Goal: Task Accomplishment & Management: Use online tool/utility

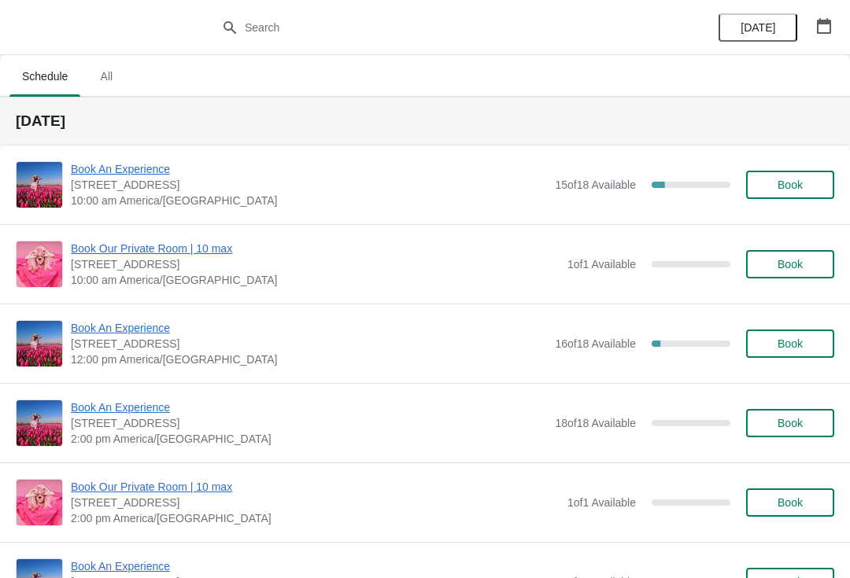
click at [822, 12] on button "button" at bounding box center [824, 26] width 28 height 28
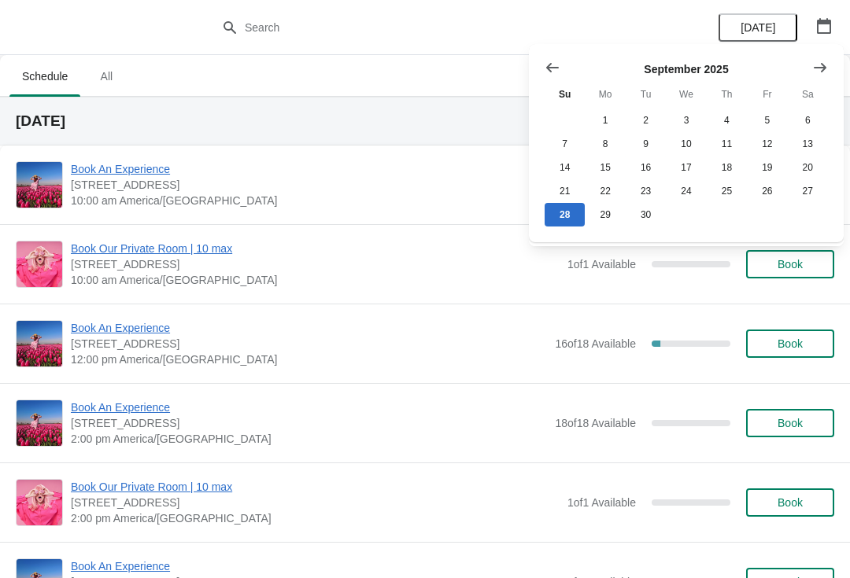
click at [815, 80] on button "Show next month, October 2025" at bounding box center [820, 67] width 28 height 28
click at [796, 187] on button "25" at bounding box center [808, 191] width 40 height 24
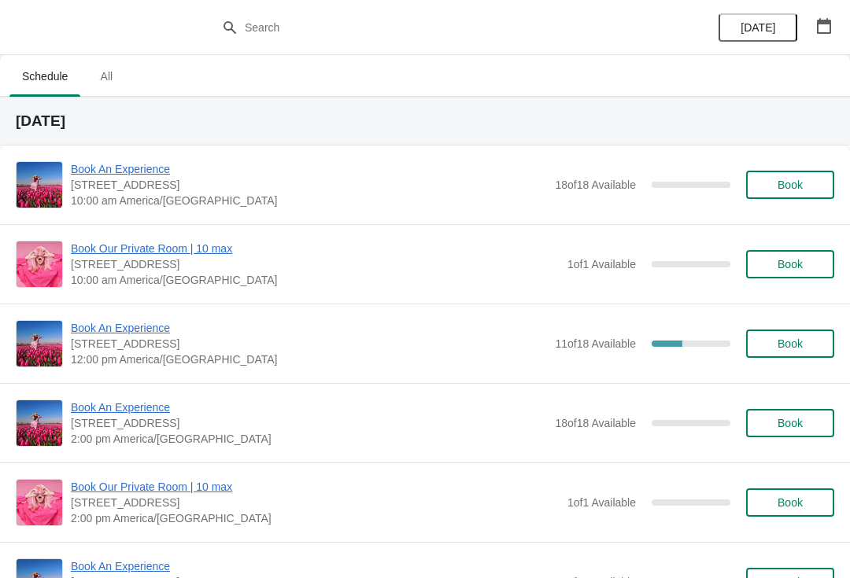
click at [109, 325] on span "Book An Experience" at bounding box center [309, 328] width 476 height 16
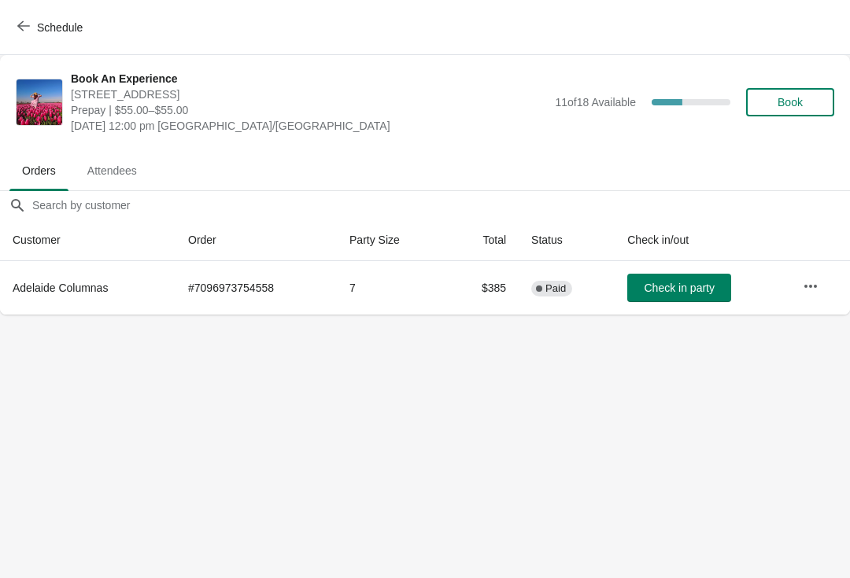
click at [823, 286] on button "button" at bounding box center [810, 286] width 28 height 28
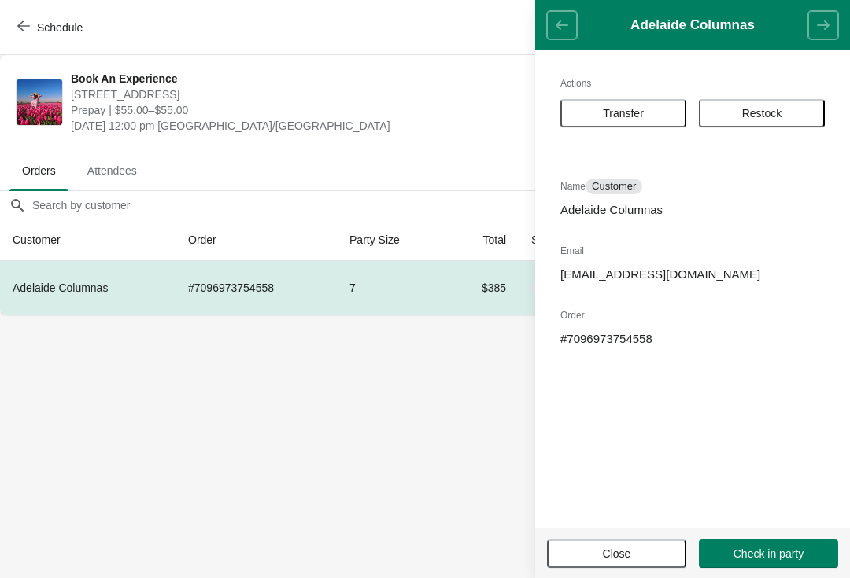
click at [142, 404] on body "Schedule Book An Experience [STREET_ADDRESS] Prepay | $55.00–$55.00 [DATE] 12:0…" at bounding box center [425, 289] width 850 height 578
click at [79, 354] on body "Schedule Book An Experience [STREET_ADDRESS] Prepay | $55.00–$55.00 [DATE] 12:0…" at bounding box center [425, 289] width 850 height 578
click at [566, 16] on header "Adelaide Columnas" at bounding box center [692, 25] width 315 height 50
click at [611, 540] on button "Close" at bounding box center [616, 554] width 139 height 28
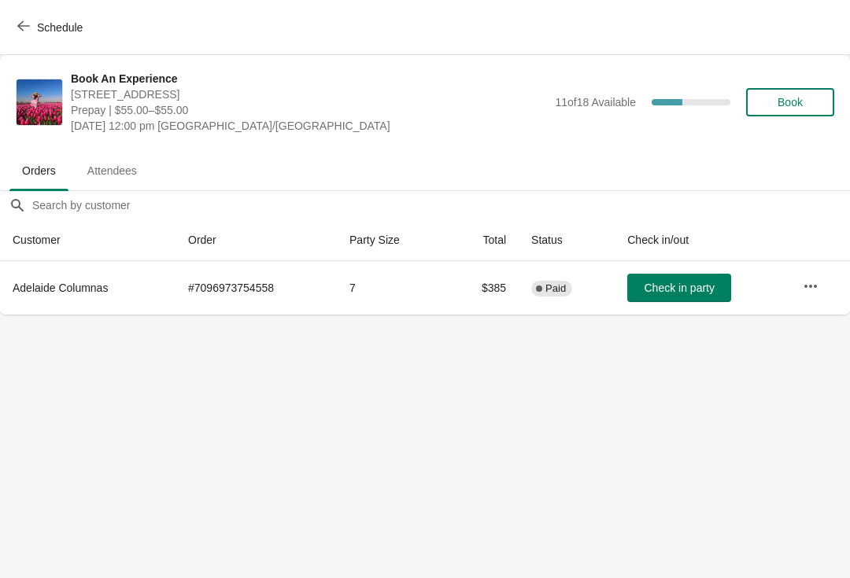
click at [818, 290] on icon "button" at bounding box center [810, 287] width 16 height 16
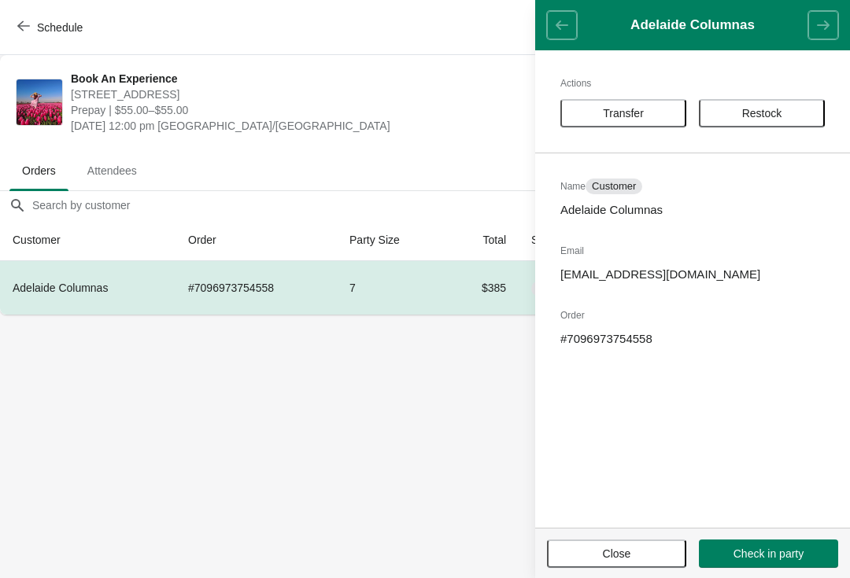
click at [621, 122] on button "Transfer" at bounding box center [623, 113] width 126 height 28
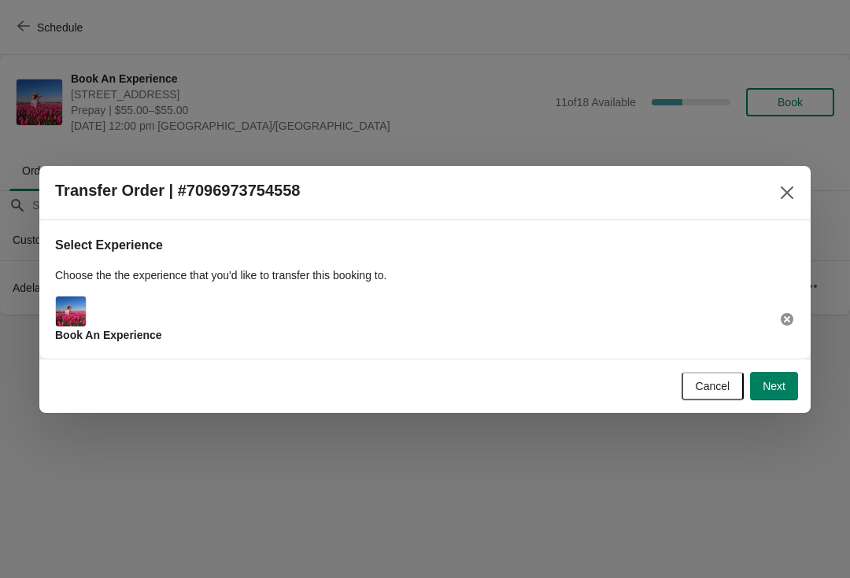
click at [790, 383] on button "Next" at bounding box center [774, 386] width 48 height 28
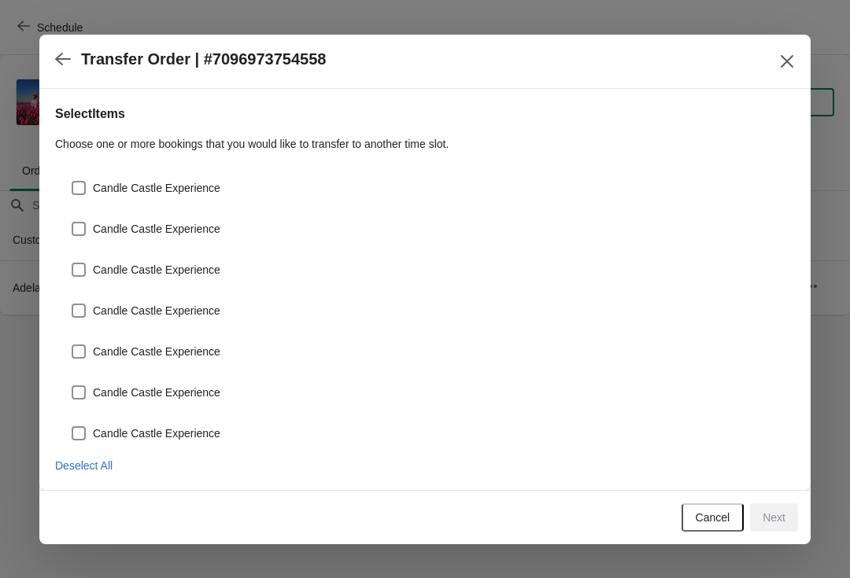
click at [83, 194] on span at bounding box center [79, 188] width 14 height 14
click at [72, 182] on input "Candle Castle Experience" at bounding box center [72, 181] width 1 height 1
checkbox input "true"
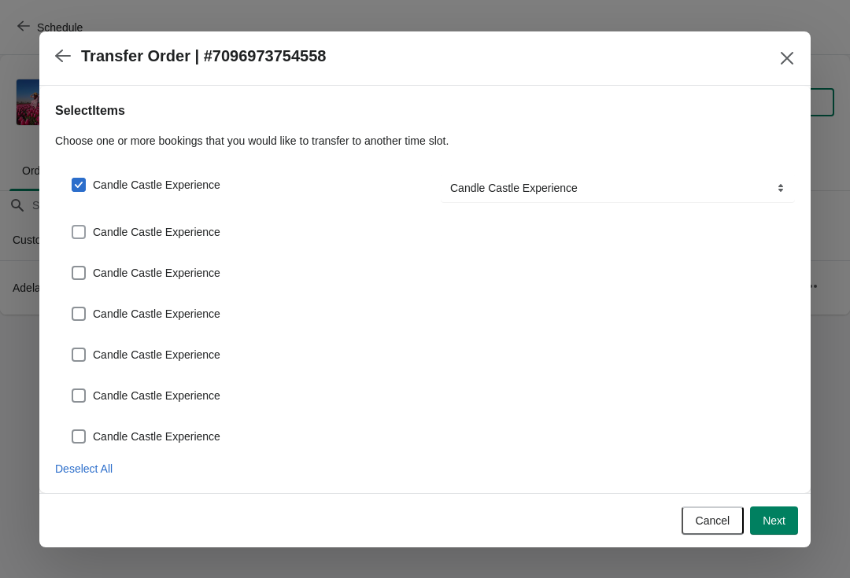
click at [82, 231] on span at bounding box center [79, 232] width 14 height 14
click at [72, 226] on input "Candle Castle Experience" at bounding box center [72, 225] width 1 height 1
checkbox input "true"
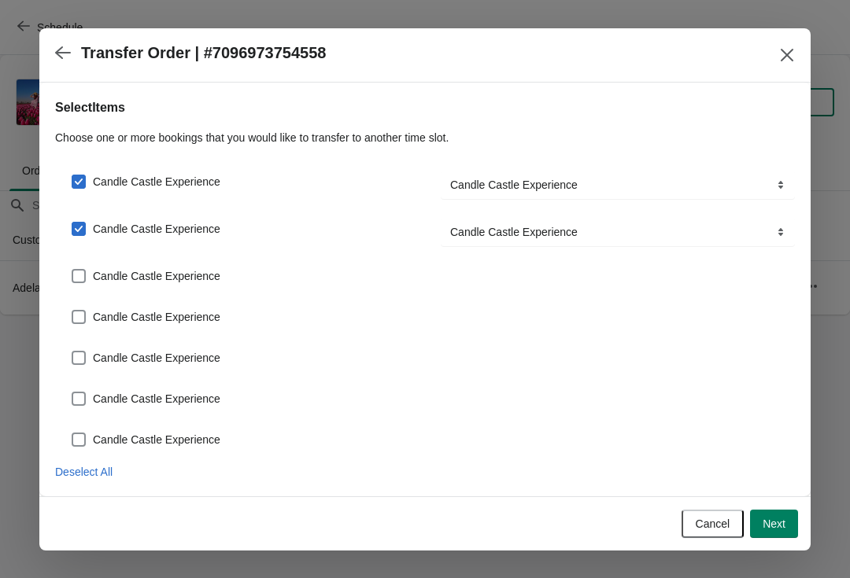
click at [72, 273] on span at bounding box center [79, 276] width 14 height 14
click at [72, 270] on input "Candle Castle Experience" at bounding box center [72, 269] width 1 height 1
checkbox input "true"
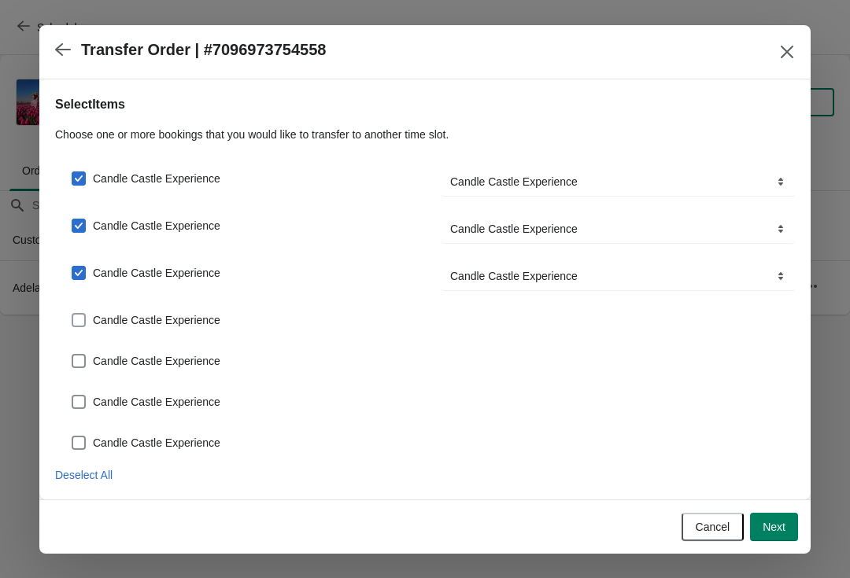
click at [76, 318] on span at bounding box center [79, 320] width 14 height 14
click at [72, 314] on input "Candle Castle Experience" at bounding box center [72, 313] width 1 height 1
checkbox input "true"
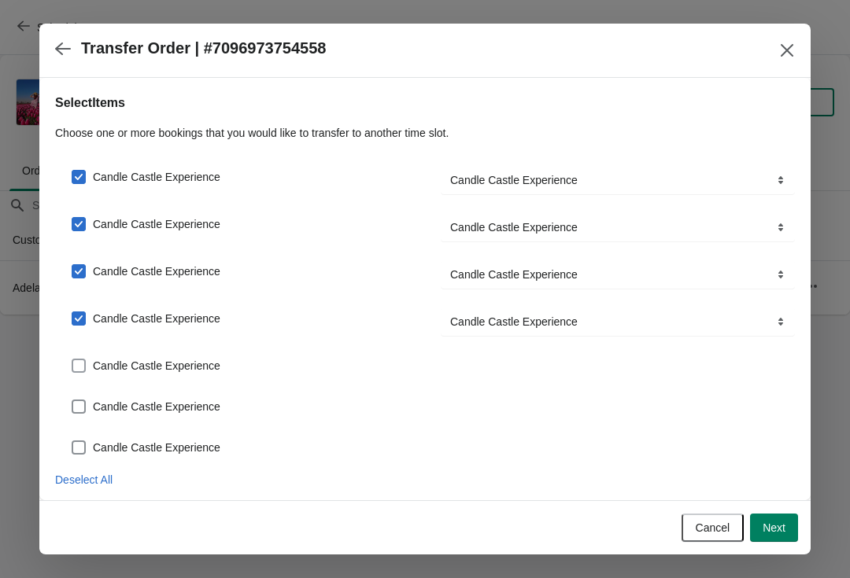
click at [79, 370] on span at bounding box center [79, 366] width 14 height 14
click at [72, 360] on input "Candle Castle Experience" at bounding box center [72, 359] width 1 height 1
checkbox input "true"
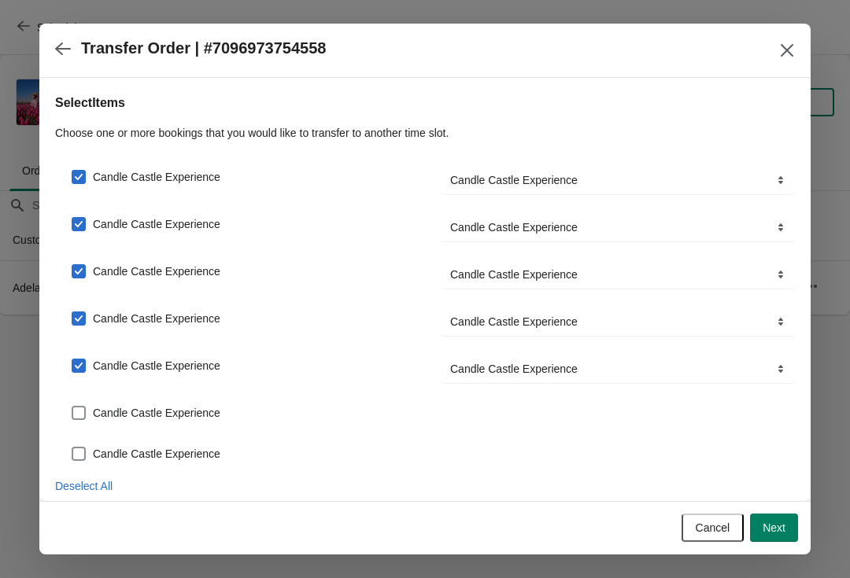
click at [76, 413] on span at bounding box center [79, 413] width 14 height 14
click at [72, 407] on input "Candle Castle Experience" at bounding box center [72, 406] width 1 height 1
checkbox input "true"
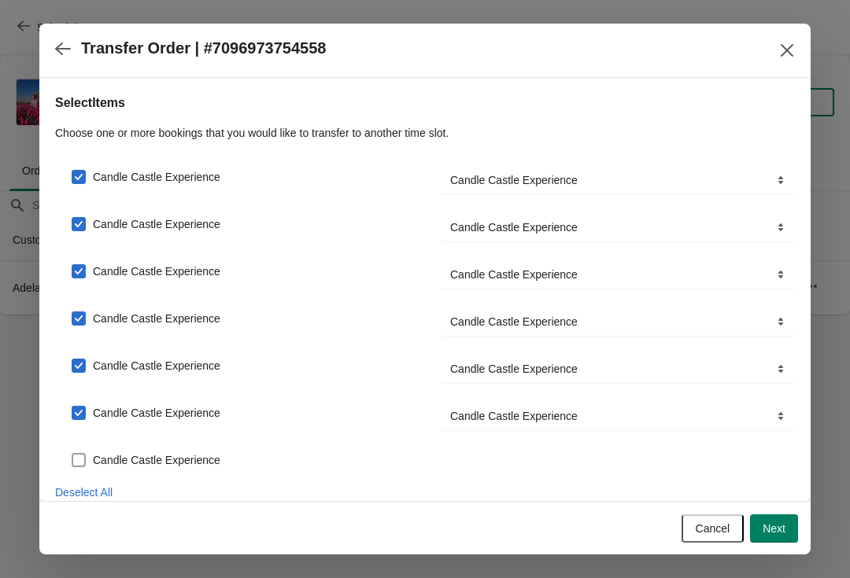
click at [83, 460] on span at bounding box center [79, 460] width 14 height 14
click at [72, 454] on input "Candle Castle Experience" at bounding box center [72, 453] width 1 height 1
checkbox input "true"
click at [773, 528] on span "Next" at bounding box center [773, 528] width 23 height 13
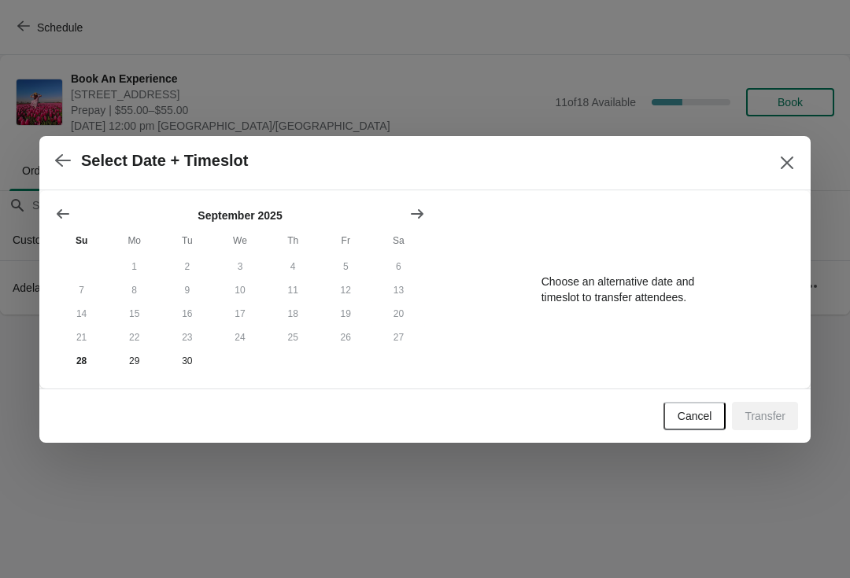
click at [428, 224] on button "Show next month, October 2025" at bounding box center [417, 214] width 28 height 28
click at [400, 336] on button "25" at bounding box center [398, 338] width 53 height 24
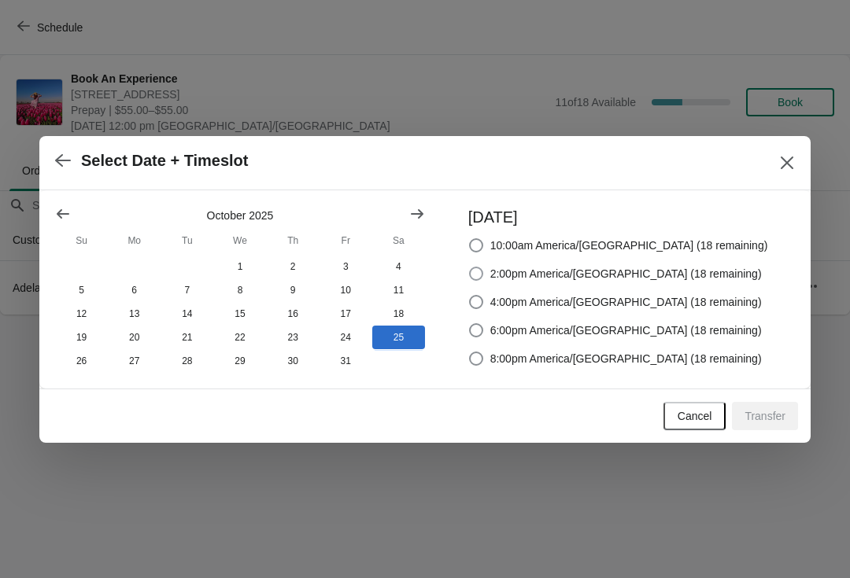
click at [483, 267] on span at bounding box center [476, 274] width 14 height 14
click at [470, 267] on input "2:00pm America/[GEOGRAPHIC_DATA] (18 remaining)" at bounding box center [469, 267] width 1 height 1
radio input "true"
click at [770, 419] on span "Transfer" at bounding box center [764, 416] width 41 height 13
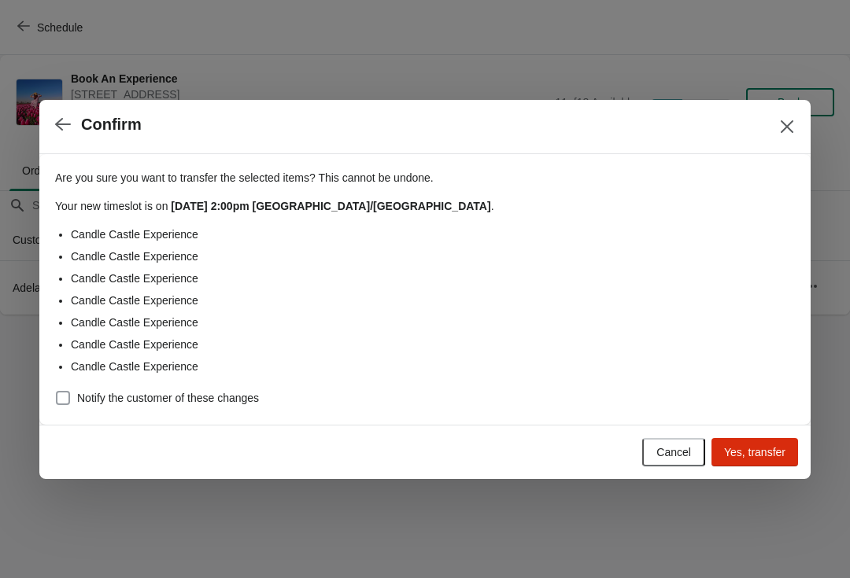
click at [69, 392] on span at bounding box center [63, 398] width 14 height 14
click at [57, 392] on input "Notify the customer of these changes" at bounding box center [56, 391] width 1 height 1
checkbox input "true"
click at [751, 447] on span "Yes, transfer" at bounding box center [754, 452] width 61 height 13
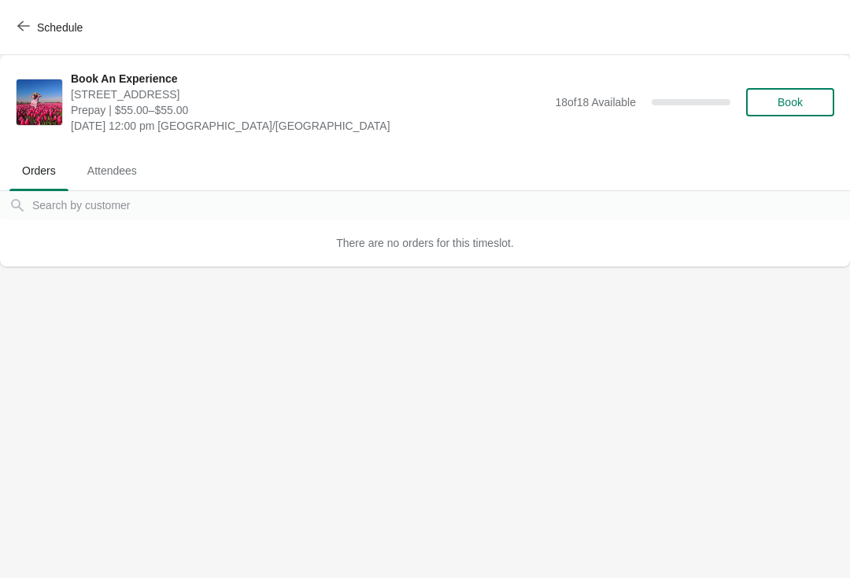
click at [10, 35] on button "Schedule" at bounding box center [51, 27] width 87 height 28
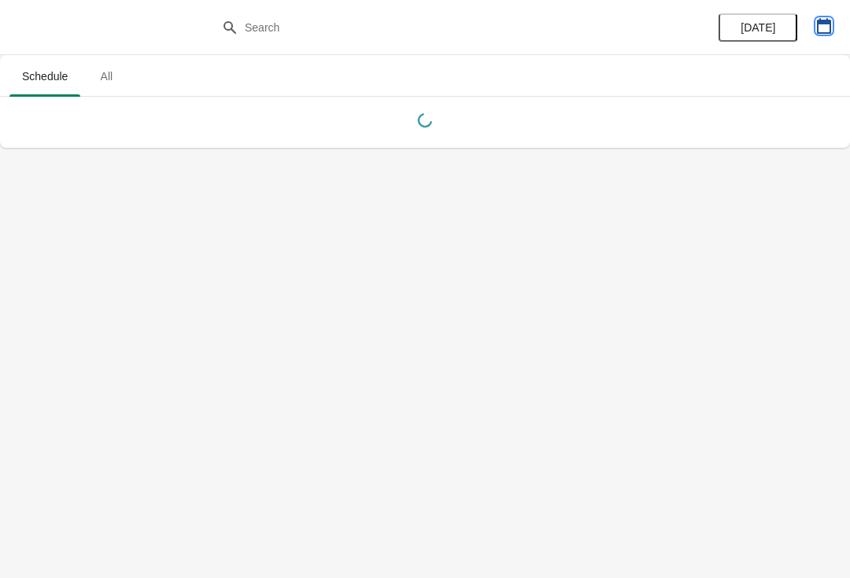
click at [816, 25] on icon "button" at bounding box center [824, 26] width 16 height 16
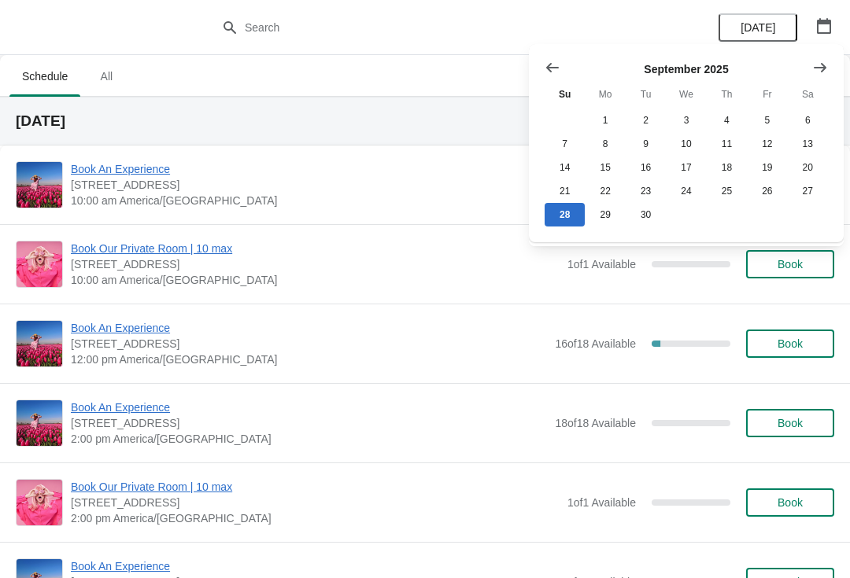
click at [810, 72] on button "Show next month, October 2025" at bounding box center [820, 67] width 28 height 28
click at [801, 192] on button "25" at bounding box center [808, 191] width 40 height 24
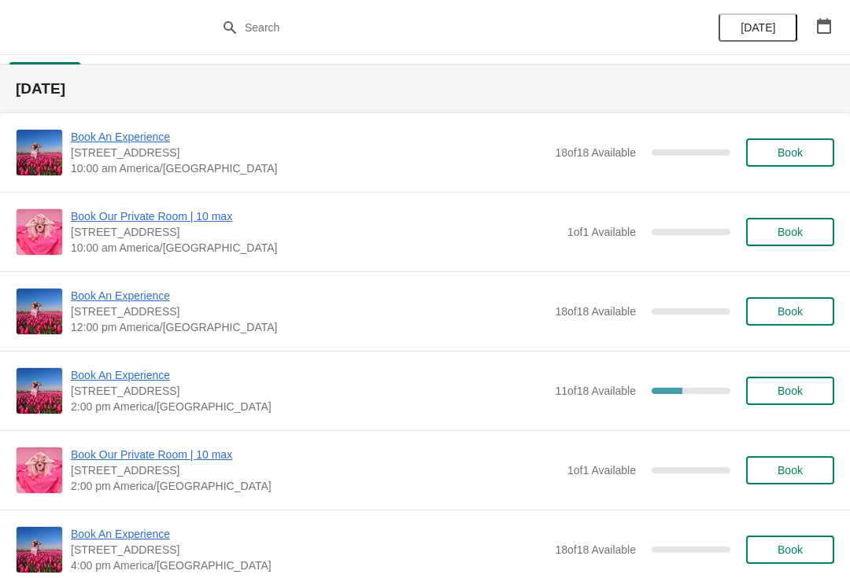
scroll to position [33, 0]
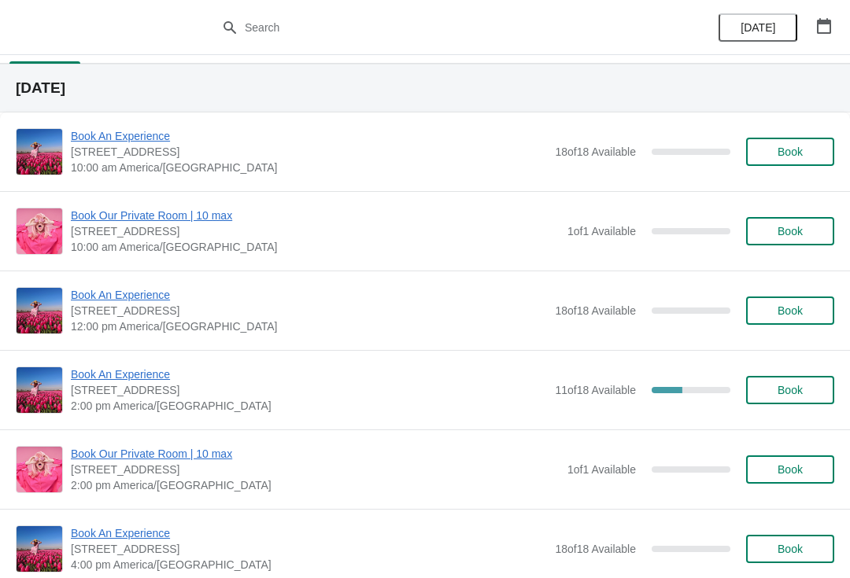
click at [142, 374] on span "Book An Experience" at bounding box center [309, 375] width 476 height 16
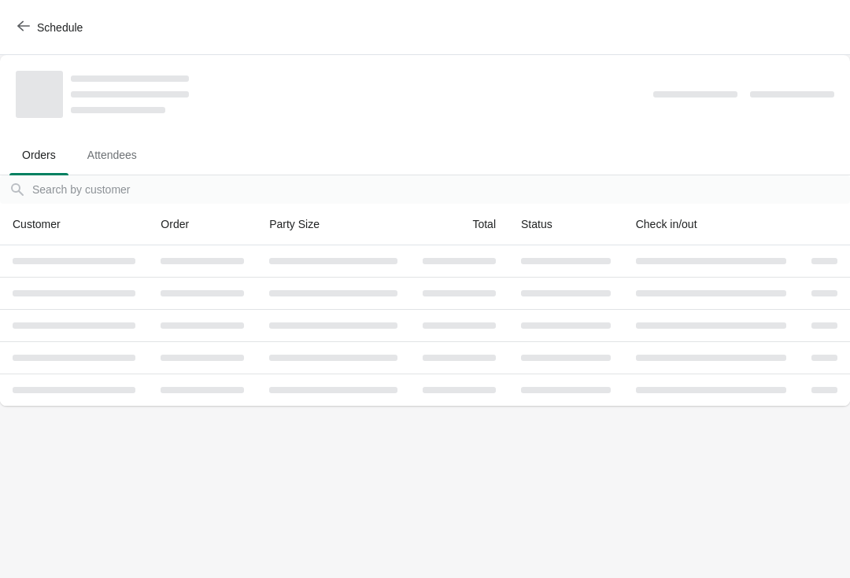
scroll to position [0, 0]
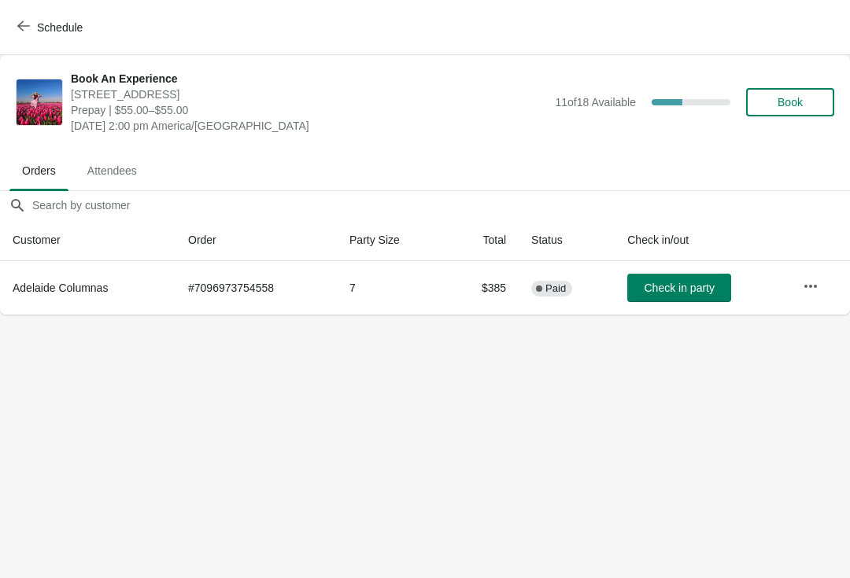
click at [11, 35] on button "Schedule" at bounding box center [51, 27] width 87 height 28
